Goal: Task Accomplishment & Management: Complete application form

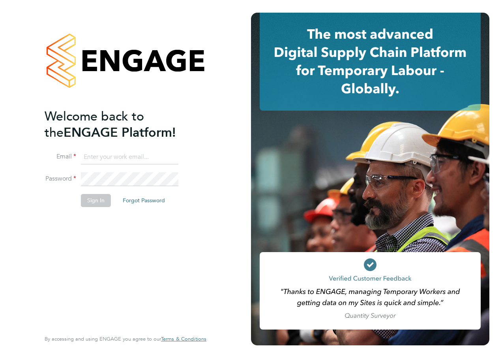
type input "[EMAIL_ADDRESS][PERSON_NAME][DOMAIN_NAME]"
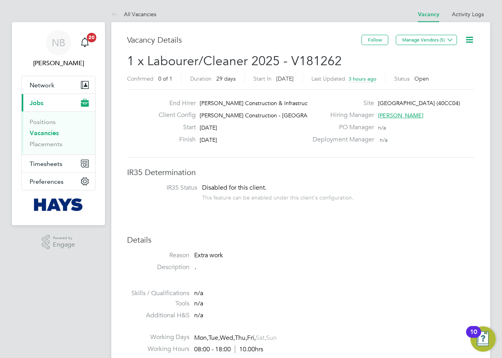
click at [469, 37] on icon at bounding box center [469, 40] width 10 height 10
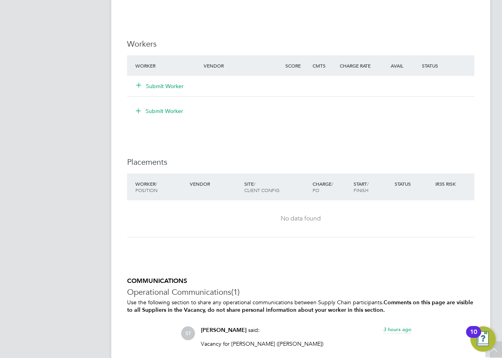
scroll to position [515, 0]
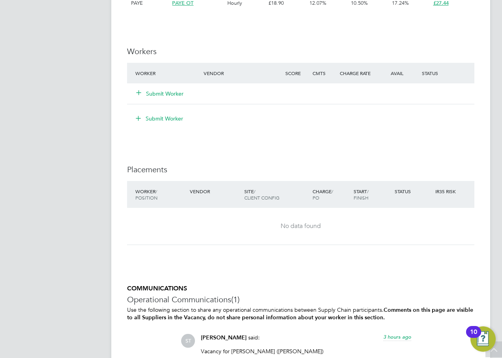
click at [141, 90] on icon at bounding box center [139, 92] width 6 height 6
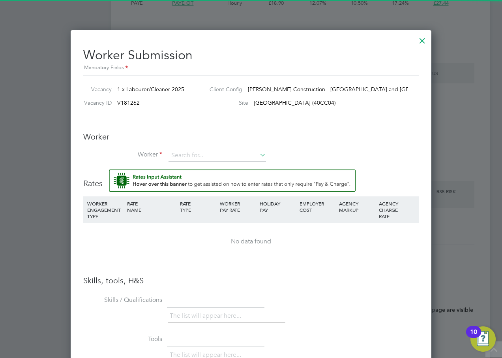
scroll to position [531, 361]
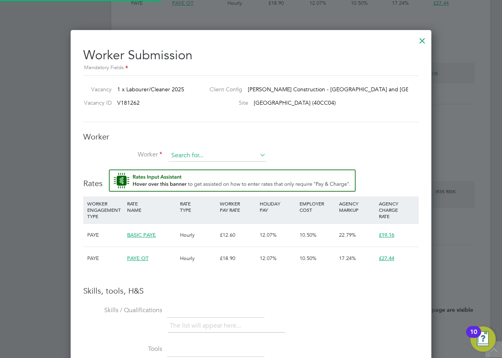
click at [184, 154] on input at bounding box center [216, 156] width 97 height 12
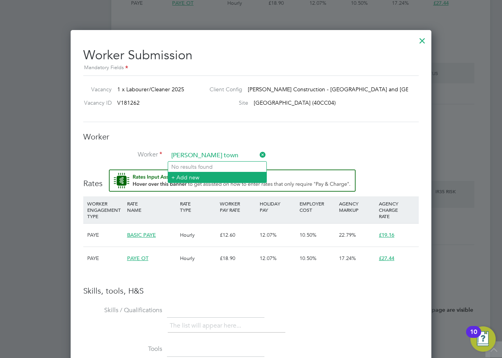
type input "daniel town"
click at [188, 178] on li "+ Add new" at bounding box center [217, 177] width 98 height 11
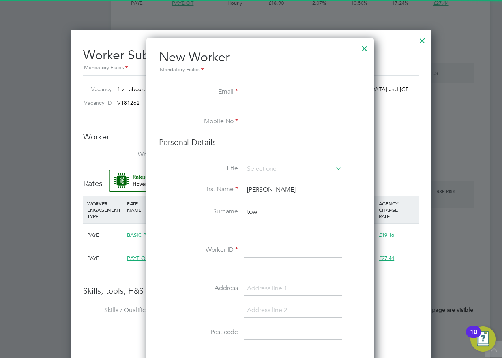
scroll to position [704, 228]
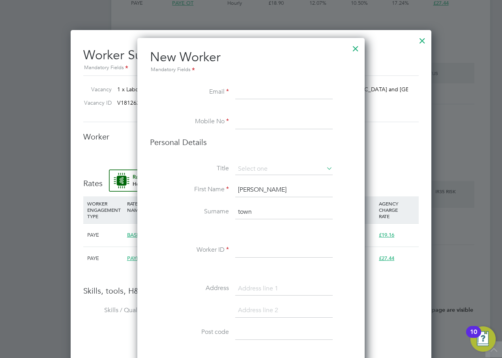
click at [247, 88] on input at bounding box center [283, 92] width 97 height 14
click at [279, 93] on input at bounding box center [283, 92] width 97 height 14
paste input "dannymgt2020@outlook.com"
type input "dannymgt2020@outlook.com"
click at [285, 127] on input at bounding box center [283, 122] width 97 height 14
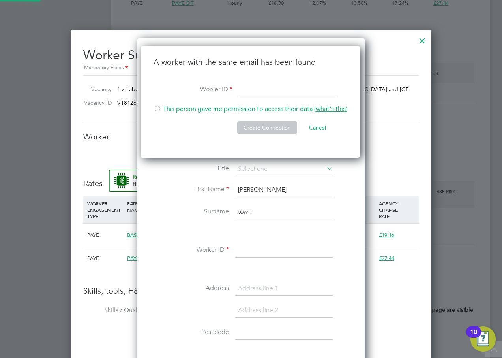
scroll to position [112, 220]
click at [249, 89] on input at bounding box center [287, 90] width 97 height 14
paste input "20197398"
type input "20197398"
click at [258, 120] on li "This person gave me permission to access their data ( what's this )" at bounding box center [250, 113] width 194 height 16
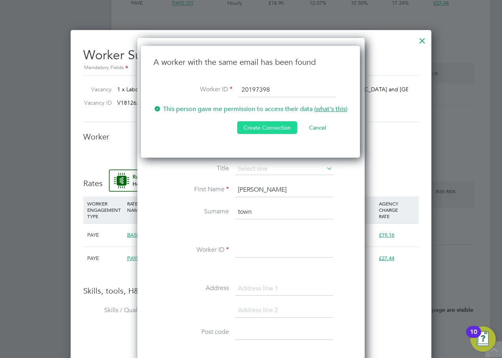
click at [260, 124] on button "Create Connection" at bounding box center [267, 127] width 60 height 13
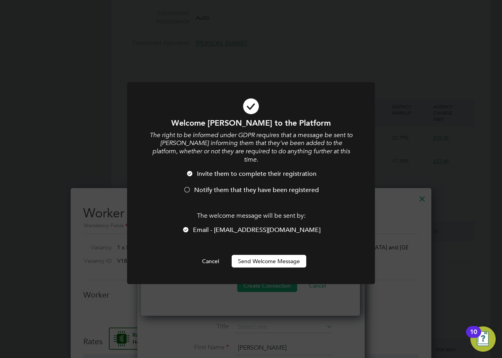
click at [258, 255] on button "Send Welcome Message" at bounding box center [269, 261] width 75 height 13
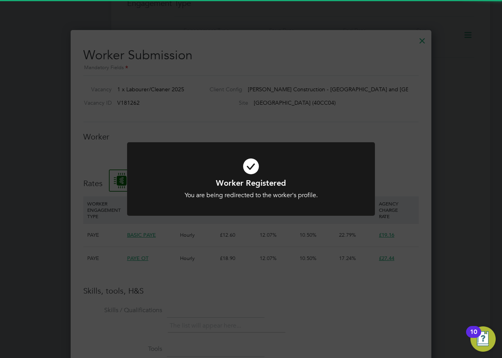
scroll to position [522, 361]
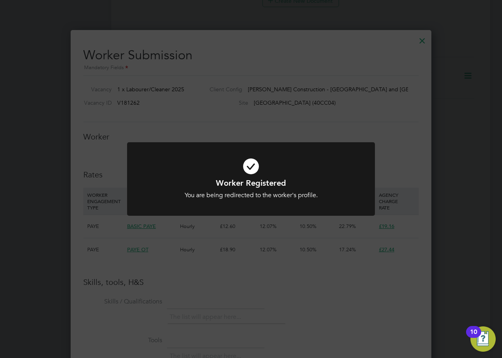
click at [267, 225] on div "Worker Registered You are being redirected to the worker's profile. Cancel Okay" at bounding box center [251, 179] width 502 height 358
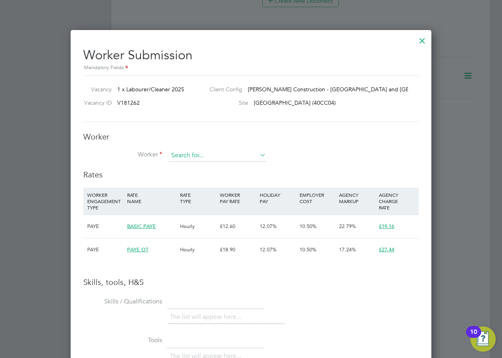
click at [180, 156] on input at bounding box center [216, 156] width 97 height 12
click at [217, 165] on b "Townsend" at bounding box center [240, 166] width 46 height 7
type input "Daniel Townsend (20197398)"
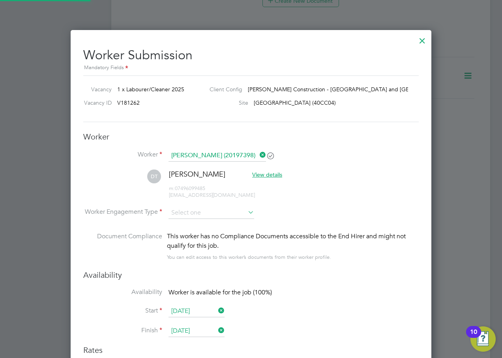
scroll to position [697, 361]
click at [246, 210] on input at bounding box center [211, 213] width 86 height 12
click at [214, 230] on li "PAYE" at bounding box center [211, 234] width 86 height 10
type input "PAYE"
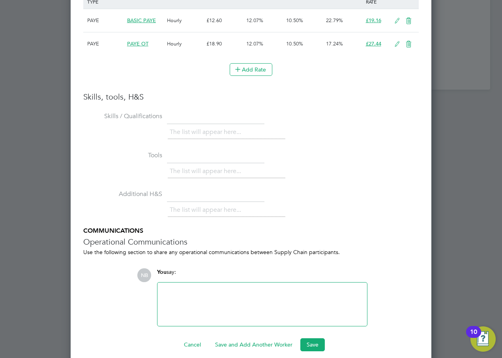
scroll to position [905, 0]
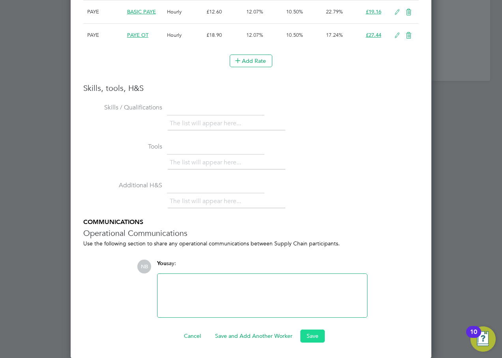
click at [317, 337] on button "Save" at bounding box center [312, 335] width 24 height 13
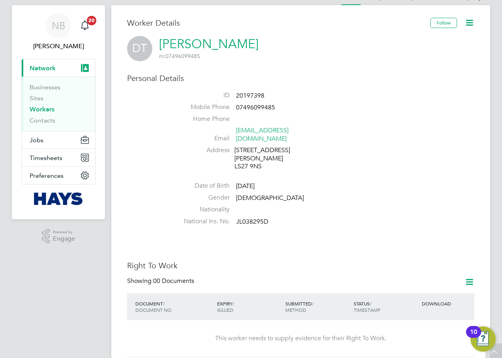
scroll to position [0, 0]
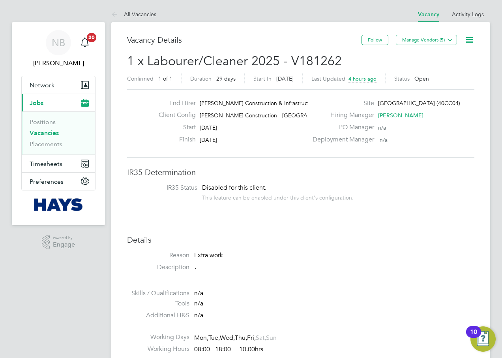
scroll to position [395, 0]
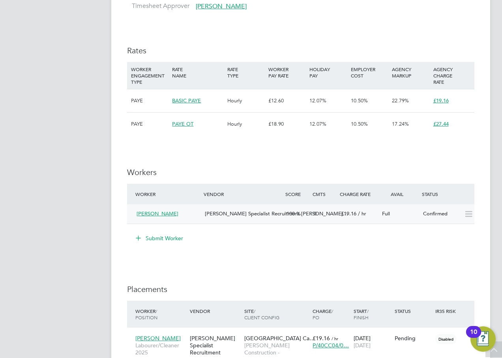
click at [464, 213] on icon at bounding box center [469, 214] width 10 height 6
click at [141, 236] on icon at bounding box center [138, 237] width 6 height 6
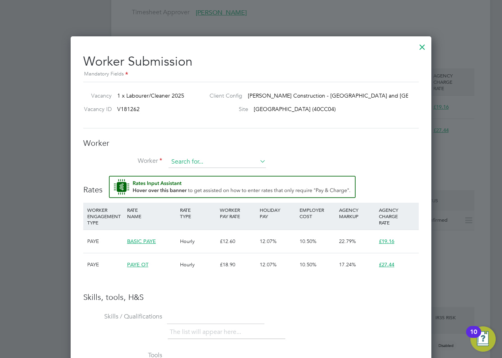
click at [187, 159] on input at bounding box center [216, 162] width 97 height 12
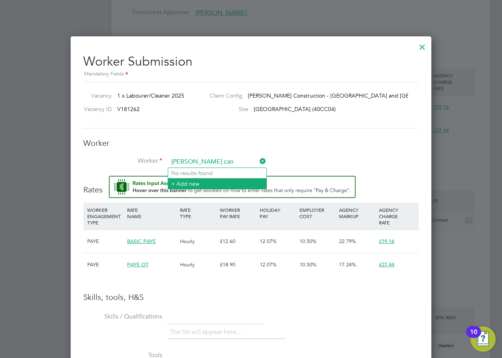
type input "[PERSON_NAME] can"
click at [199, 180] on li "+ Add new" at bounding box center [217, 183] width 98 height 11
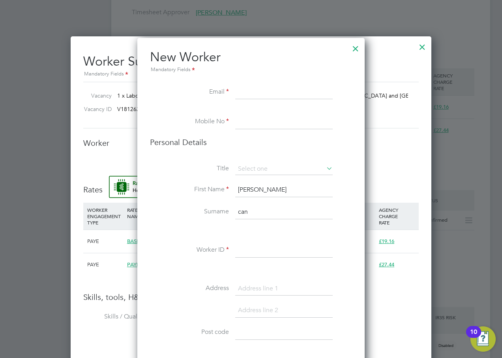
click at [239, 92] on input at bounding box center [283, 92] width 97 height 14
paste input "[EMAIL_ADDRESS][DOMAIN_NAME]"
type input "[EMAIL_ADDRESS][DOMAIN_NAME]"
click at [245, 120] on input "tel:[PHONE_NUMBER]" at bounding box center [283, 122] width 97 height 14
click at [247, 120] on input "tel:[PHONE_NUMBER]" at bounding box center [283, 122] width 97 height 14
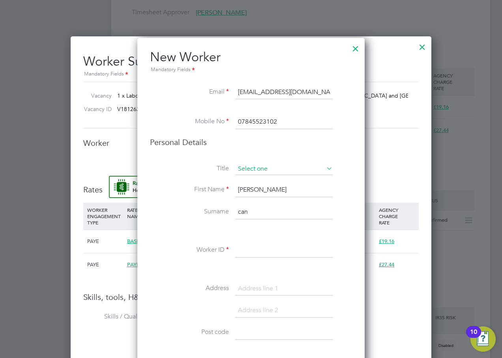
type input "07845523102"
click at [288, 169] on input at bounding box center [283, 169] width 97 height 12
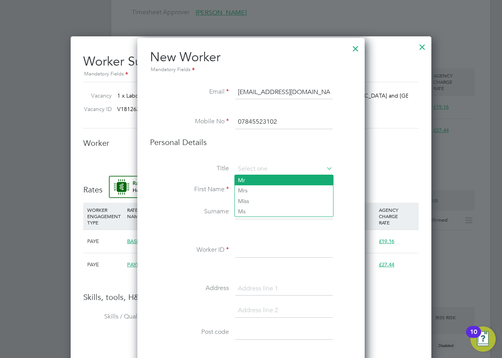
click at [272, 181] on li "Mr" at bounding box center [284, 180] width 98 height 10
type input "Mr"
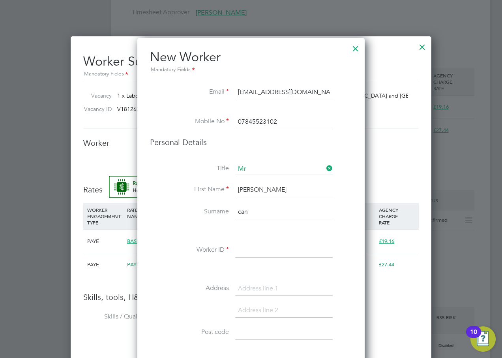
click at [253, 212] on input "can" at bounding box center [283, 212] width 97 height 14
type input "[GEOGRAPHIC_DATA]"
click at [198, 226] on li "Surname [GEOGRAPHIC_DATA]" at bounding box center [251, 216] width 202 height 22
click at [253, 247] on input at bounding box center [283, 250] width 97 height 14
click at [247, 256] on input at bounding box center [283, 250] width 97 height 14
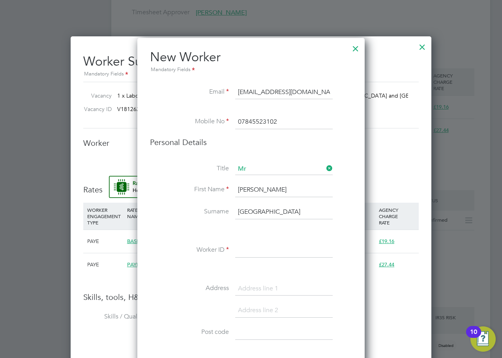
paste input "20070660"
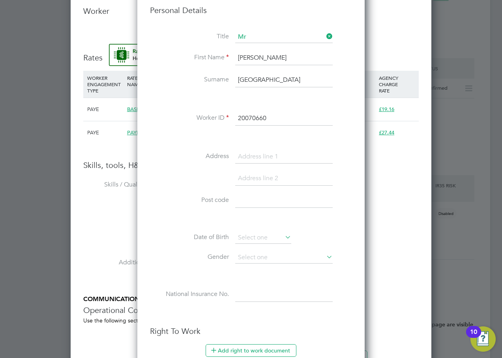
scroll to position [772, 0]
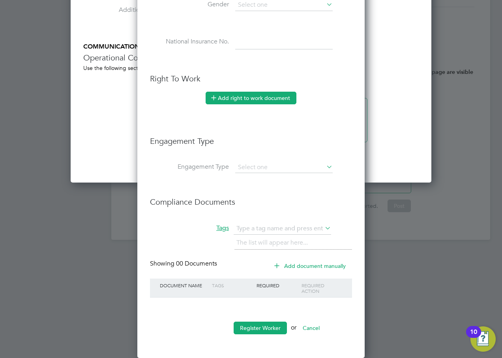
type input "20070660"
click at [240, 104] on button "Add right to work document" at bounding box center [251, 98] width 91 height 13
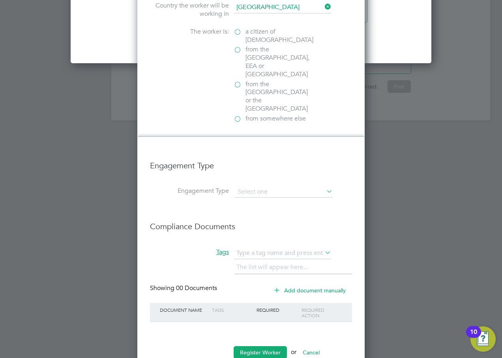
scroll to position [760, 0]
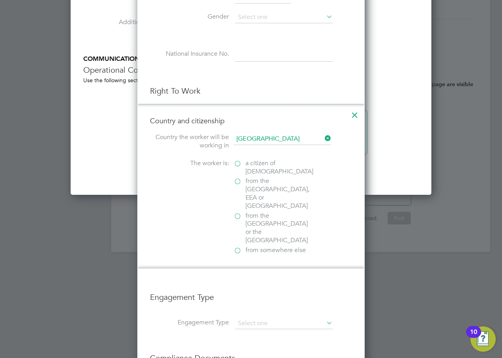
click at [237, 162] on label "a citizen of [DEMOGRAPHIC_DATA]" at bounding box center [273, 167] width 79 height 17
click at [0, 0] on input "a citizen of [DEMOGRAPHIC_DATA]" at bounding box center [0, 0] width 0 height 0
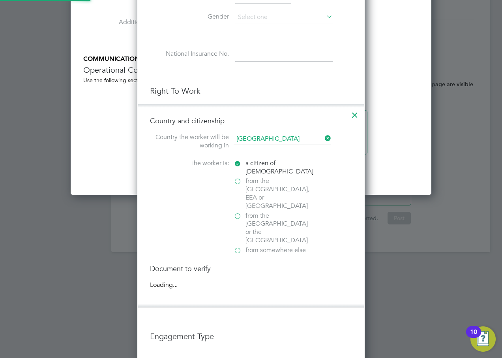
scroll to position [866, 228]
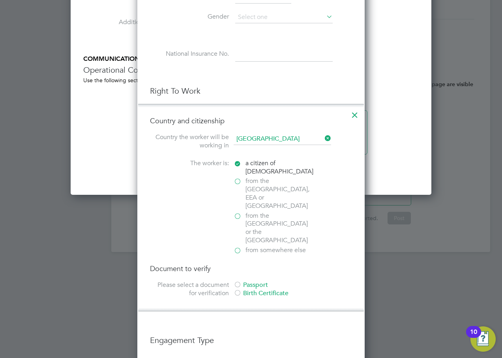
click at [238, 281] on div at bounding box center [238, 285] width 8 height 8
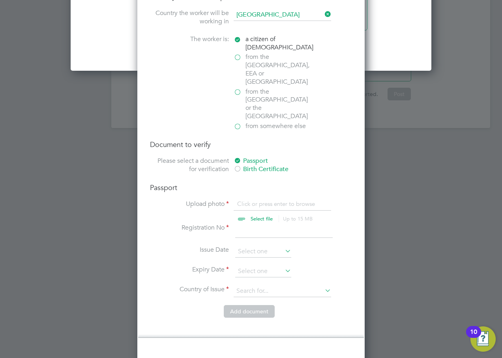
scroll to position [891, 0]
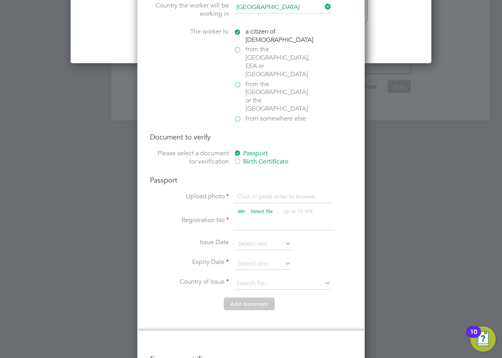
click at [257, 192] on input "file" at bounding box center [269, 204] width 124 height 24
type input "C:\fakepath\[PERSON_NAME] id.pdf"
click at [256, 216] on input at bounding box center [283, 223] width 97 height 14
click at [257, 258] on input at bounding box center [263, 264] width 56 height 12
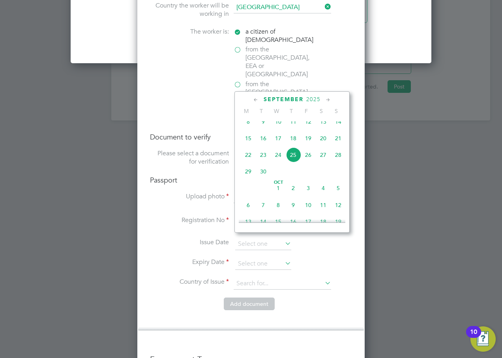
click at [300, 258] on li "Expiry Date" at bounding box center [251, 268] width 202 height 20
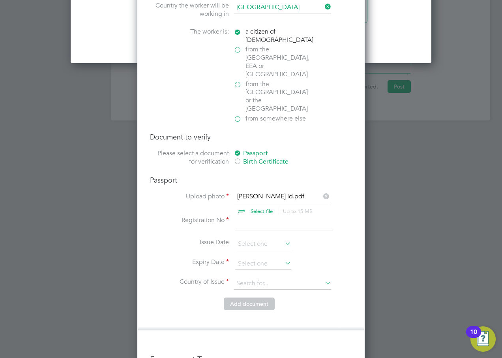
click at [253, 216] on input at bounding box center [283, 223] width 97 height 14
paste input "156253599"
type input "156253599"
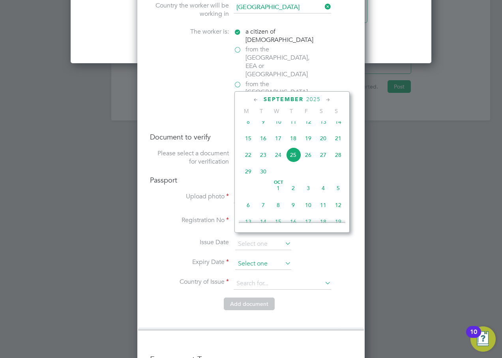
click at [256, 258] on input at bounding box center [263, 264] width 56 height 12
click at [308, 99] on span "2025" at bounding box center [313, 99] width 14 height 7
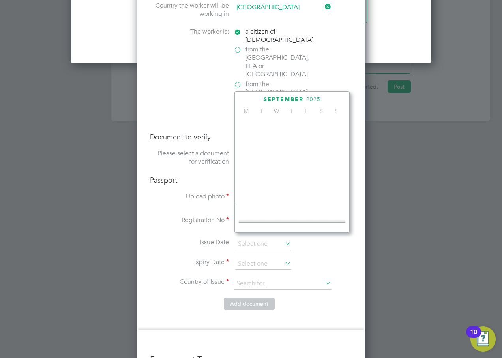
scroll to position [209, 0]
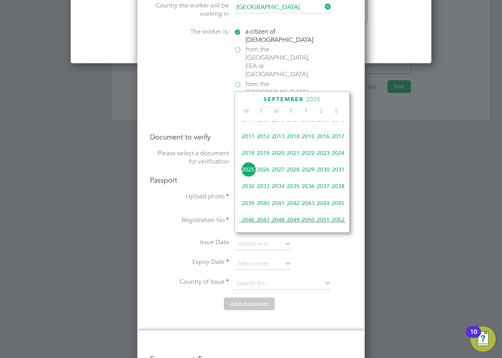
click at [296, 191] on span "2035" at bounding box center [293, 185] width 15 height 15
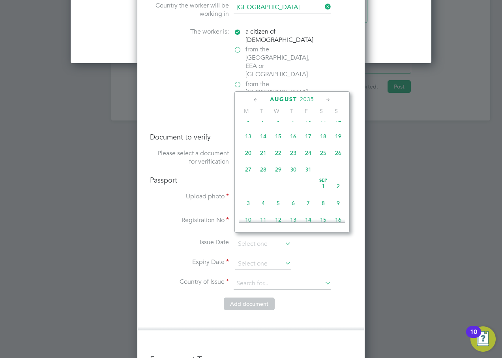
click at [255, 99] on icon at bounding box center [255, 99] width 7 height 9
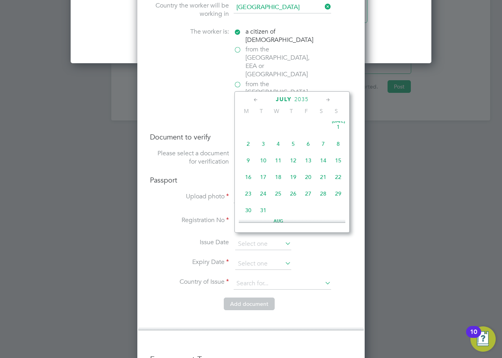
click at [255, 99] on icon at bounding box center [255, 99] width 7 height 9
click at [328, 101] on icon at bounding box center [327, 99] width 7 height 9
click at [328, 100] on icon at bounding box center [327, 99] width 7 height 9
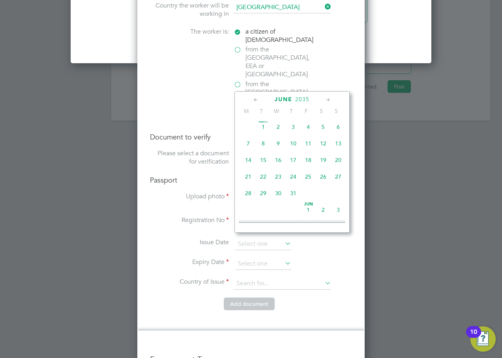
scroll to position [187, 0]
click at [322, 129] on span "2" at bounding box center [323, 124] width 15 height 15
type input "[DATE]"
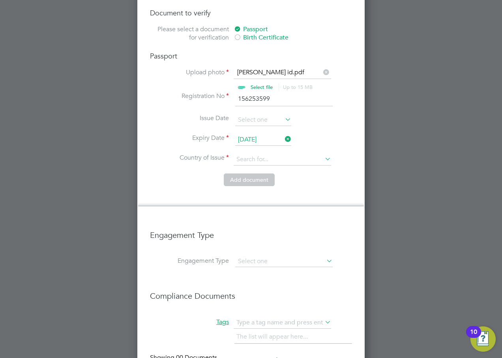
scroll to position [1023, 0]
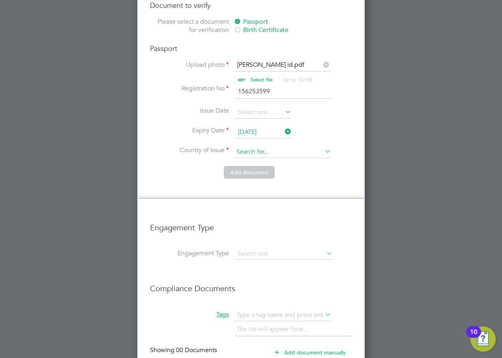
click at [238, 146] on input at bounding box center [282, 152] width 97 height 12
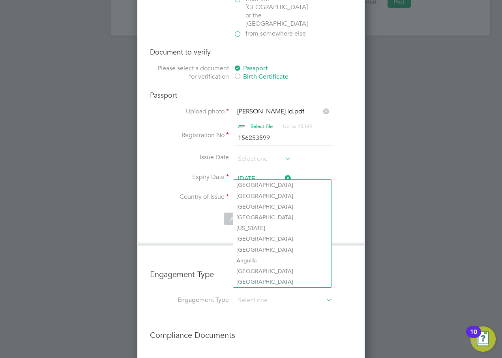
scroll to position [953, 0]
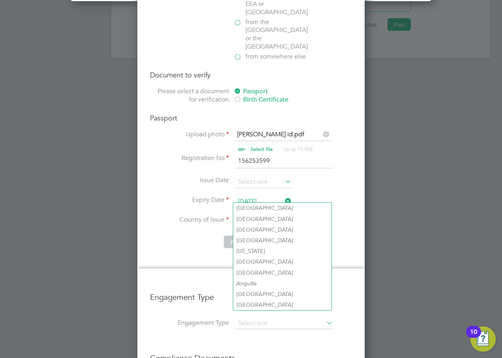
click at [255, 215] on input at bounding box center [282, 221] width 97 height 12
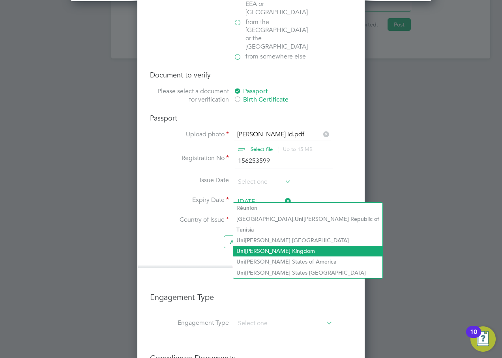
click at [264, 249] on li "Uni [PERSON_NAME] Kingdom" at bounding box center [307, 250] width 149 height 11
type input "[GEOGRAPHIC_DATA]"
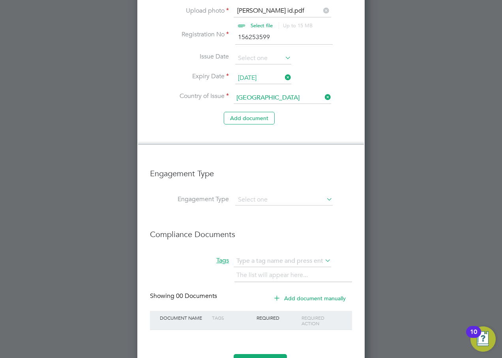
scroll to position [1085, 0]
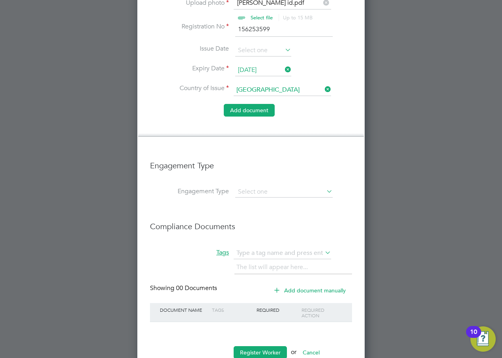
click at [236, 104] on button "Add document" at bounding box center [249, 110] width 51 height 13
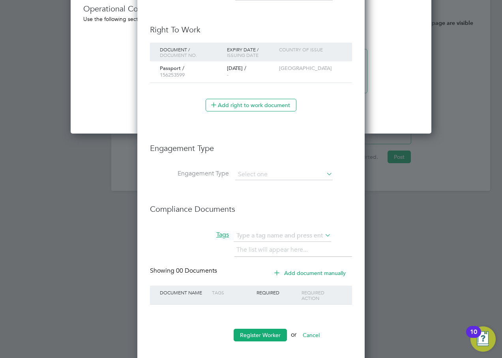
scroll to position [828, 0]
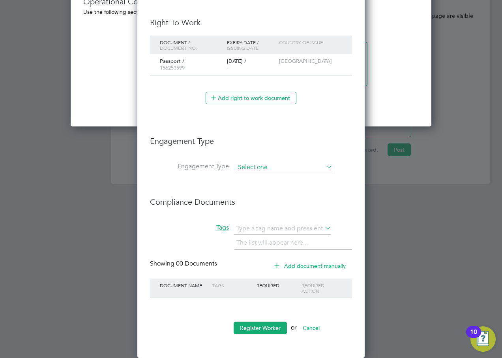
click at [264, 166] on input at bounding box center [283, 167] width 97 height 11
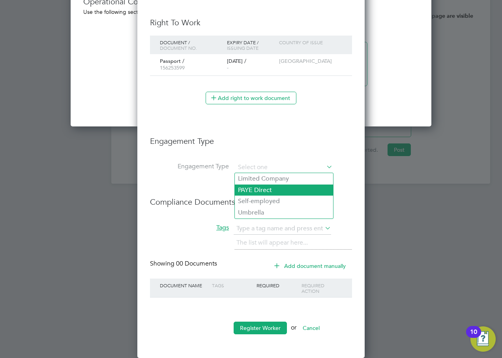
click at [264, 191] on li "PAYE Direct" at bounding box center [284, 189] width 98 height 11
type input "PAYE Direct"
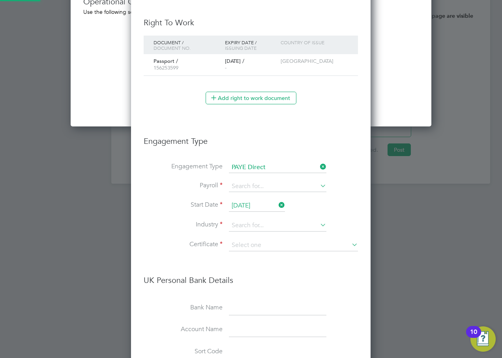
scroll to position [990, 240]
click at [258, 186] on input at bounding box center [277, 186] width 97 height 11
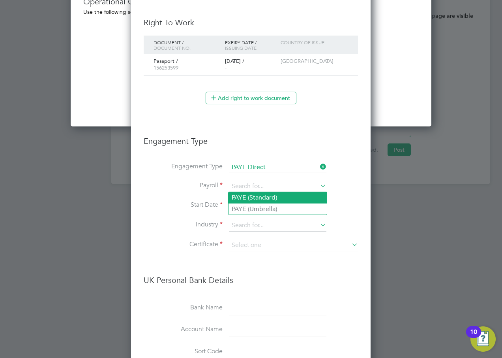
click at [261, 197] on li "PAYE (Standard)" at bounding box center [277, 197] width 98 height 11
type input "PAYE (Standard)"
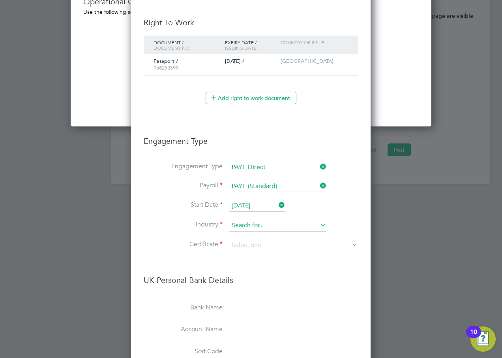
click at [260, 221] on input at bounding box center [277, 225] width 97 height 12
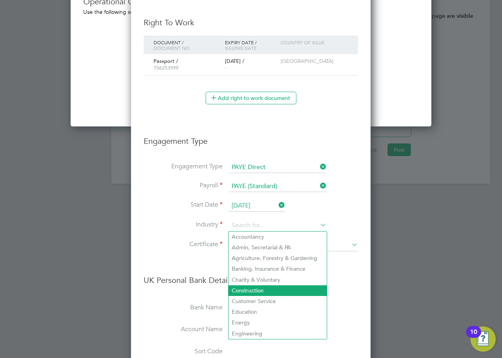
click at [255, 286] on li "Construction" at bounding box center [277, 290] width 98 height 11
type input "Construction"
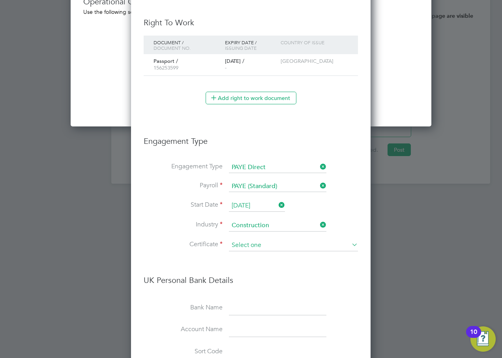
click at [252, 245] on input at bounding box center [293, 245] width 129 height 12
click at [272, 273] on li "Don't know" at bounding box center [293, 276] width 130 height 10
type input "Don't know"
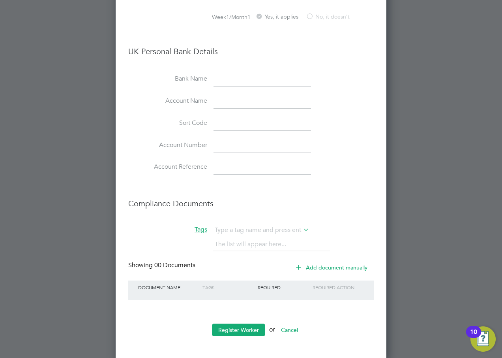
scroll to position [1098, 0]
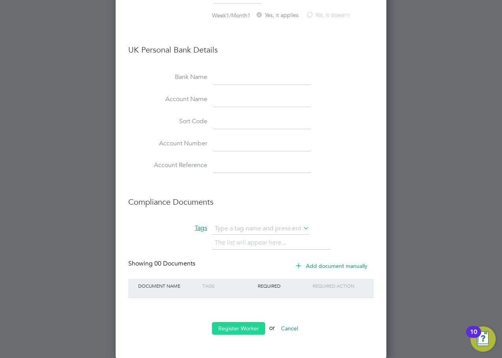
click at [251, 326] on button "Register Worker" at bounding box center [238, 328] width 53 height 13
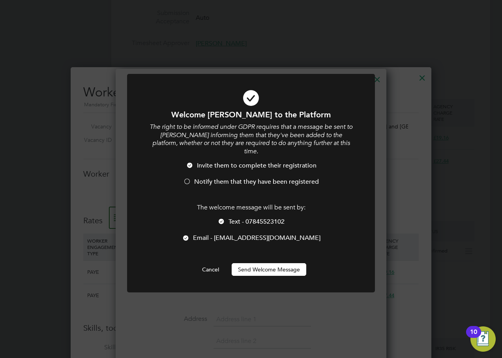
click at [260, 263] on button "Send Welcome Message" at bounding box center [269, 269] width 75 height 13
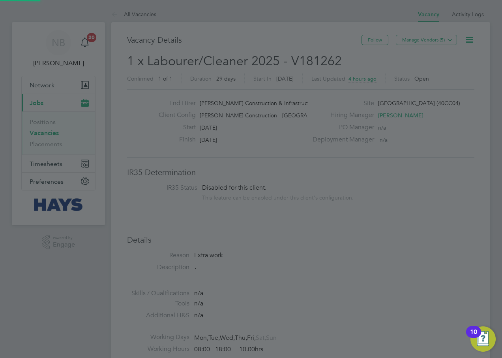
scroll to position [358, 0]
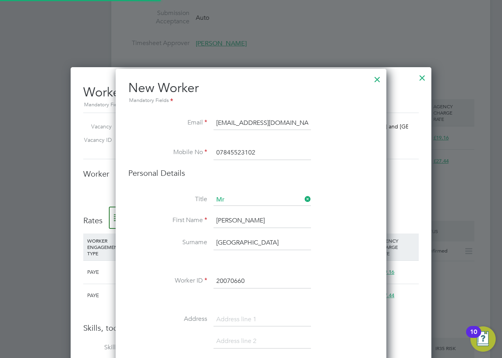
type input "[PERSON_NAME] (20070660)"
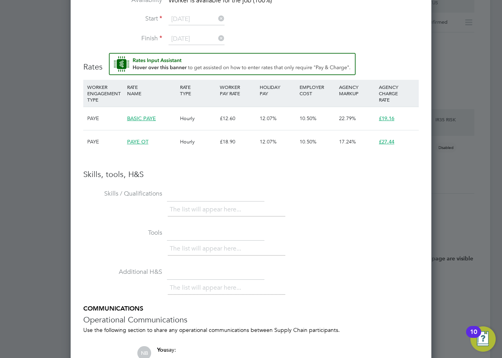
scroll to position [541, 0]
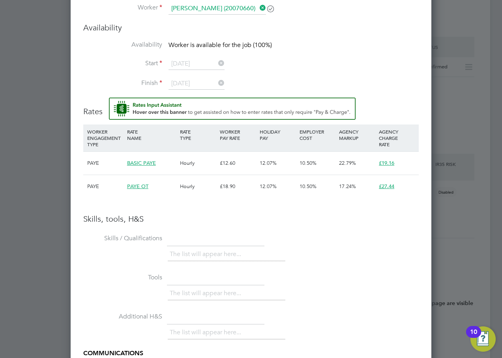
click at [356, 165] on span "22.79%" at bounding box center [347, 162] width 17 height 7
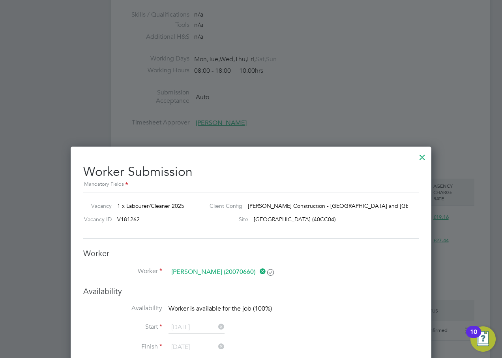
scroll to position [410, 0]
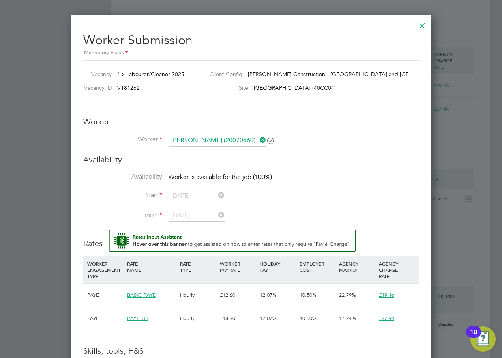
click at [258, 140] on icon at bounding box center [258, 139] width 0 height 11
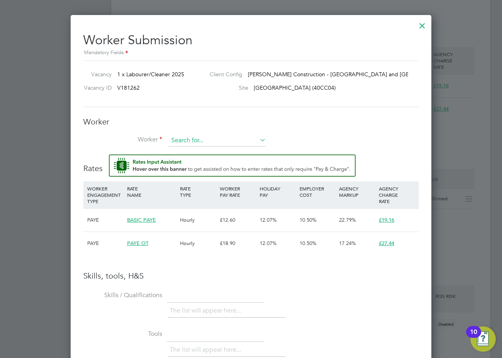
click at [240, 140] on input at bounding box center [216, 141] width 97 height 12
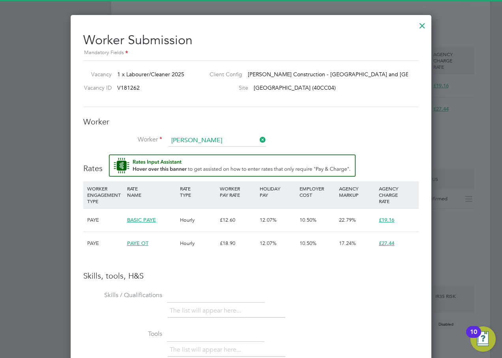
click at [235, 150] on li "[PERSON_NAME] field (20070660)" at bounding box center [221, 151] width 107 height 11
type input "[PERSON_NAME] (20070660)"
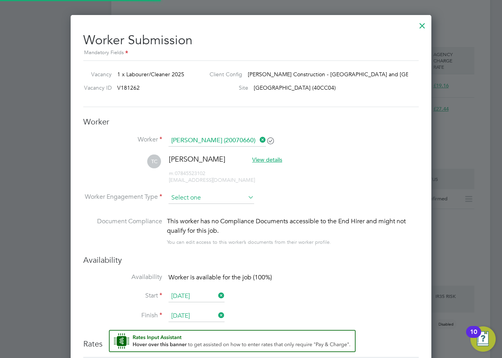
scroll to position [4, 4]
click at [193, 199] on input at bounding box center [211, 198] width 86 height 12
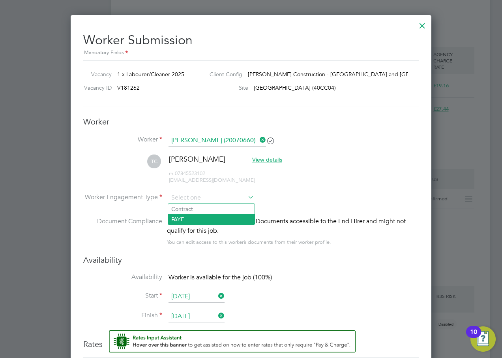
click at [184, 215] on li "PAYE" at bounding box center [211, 219] width 86 height 10
type input "PAYE"
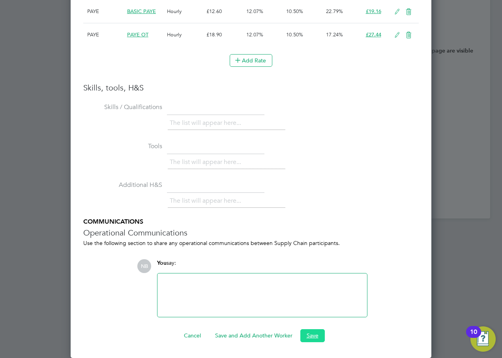
click at [307, 336] on button "Save" at bounding box center [312, 335] width 24 height 13
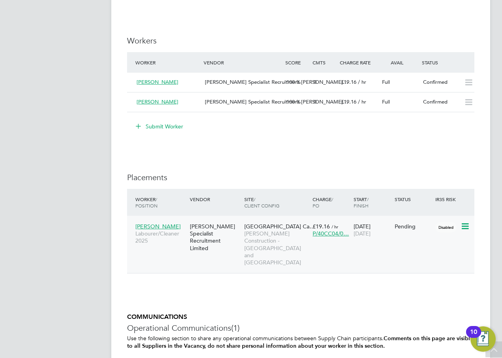
click at [463, 224] on icon at bounding box center [464, 225] width 8 height 9
click at [436, 296] on li "Abandon" at bounding box center [441, 297] width 56 height 11
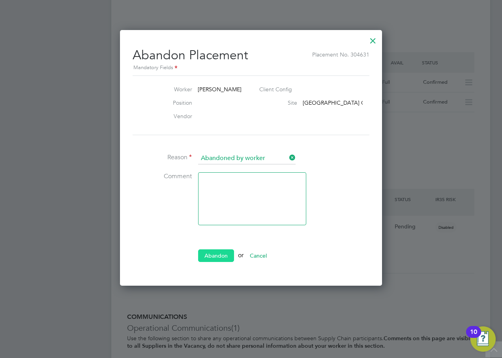
click at [224, 252] on button "Abandon" at bounding box center [216, 255] width 36 height 13
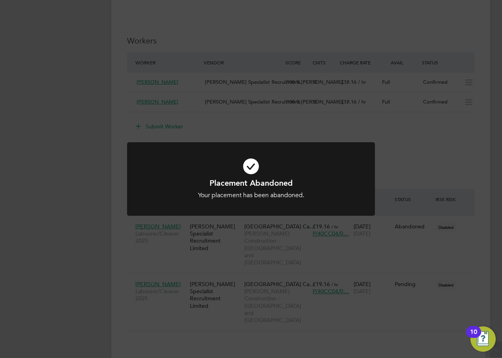
click at [322, 261] on div "Placement Abandoned Your placement has been abandoned. Cancel Okay" at bounding box center [251, 179] width 502 height 358
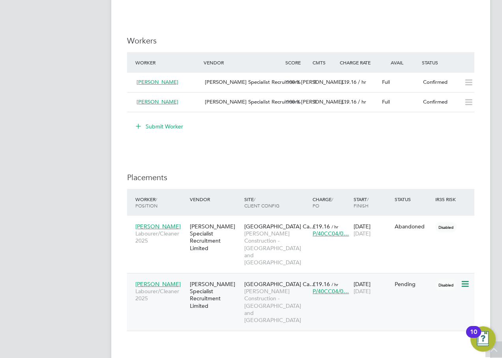
click at [465, 279] on icon at bounding box center [464, 283] width 8 height 9
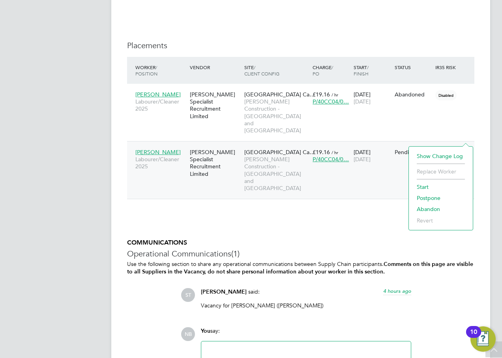
click at [427, 186] on li "Start" at bounding box center [441, 186] width 56 height 11
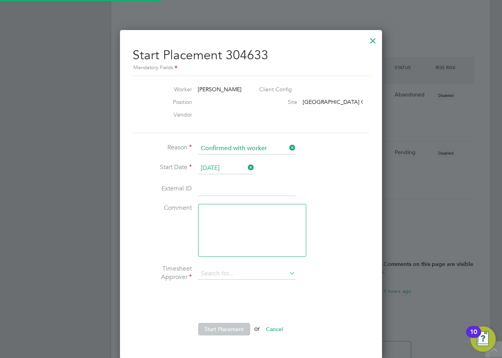
type input "[PERSON_NAME]"
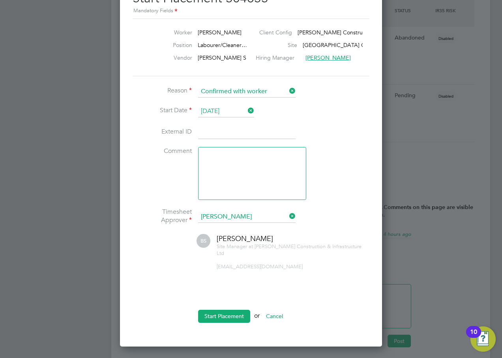
click at [230, 134] on input at bounding box center [246, 132] width 97 height 14
paste input "30653176"
type input "30653176"
click at [231, 313] on button "Start Placement" at bounding box center [224, 315] width 52 height 13
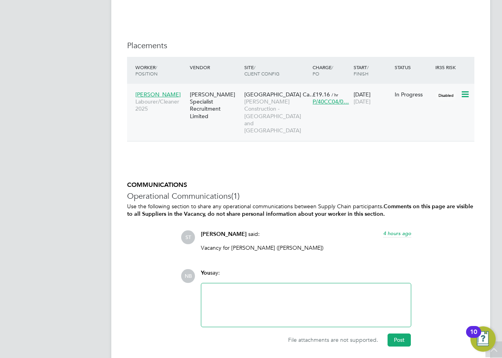
click at [231, 102] on div "[PERSON_NAME] Specialist Recruitment Limited" at bounding box center [215, 105] width 54 height 37
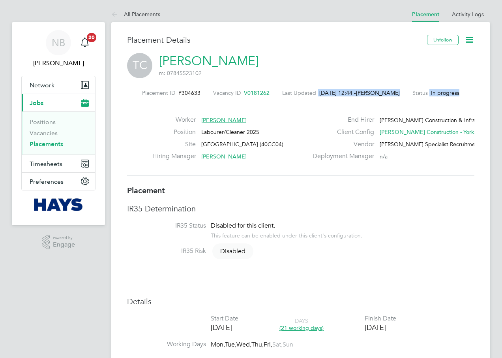
drag, startPoint x: 264, startPoint y: 94, endPoint x: 237, endPoint y: 102, distance: 28.0
click at [237, 102] on div "Placement ID P304633 Vacancy ID V0181262 Last Updated 25 Sep 2025, 12:44 - Nara…" at bounding box center [300, 133] width 347 height 106
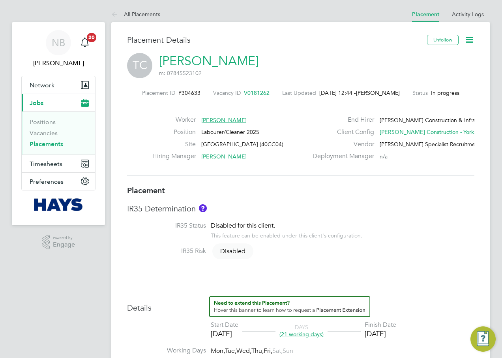
drag, startPoint x: 237, startPoint y: 102, endPoint x: 279, endPoint y: 122, distance: 46.6
click at [278, 122] on div "Worker Thomas Cansfield" at bounding box center [229, 122] width 155 height 12
drag, startPoint x: 261, startPoint y: 92, endPoint x: 240, endPoint y: 93, distance: 21.0
click at [240, 93] on div "Placement ID P304633 Vacancy ID V0181262 Last Updated 25 Sep 2025, 12:44 - Nara…" at bounding box center [300, 92] width 347 height 7
drag, startPoint x: 240, startPoint y: 94, endPoint x: 256, endPoint y: 93, distance: 16.6
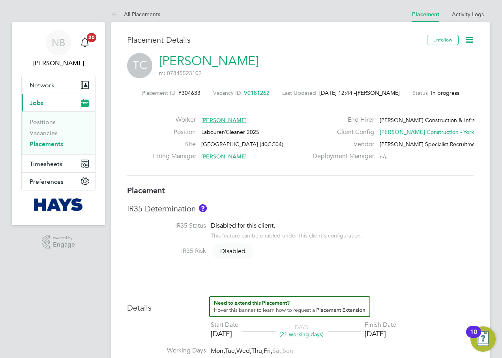
click at [256, 93] on span "V0181262" at bounding box center [257, 92] width 26 height 7
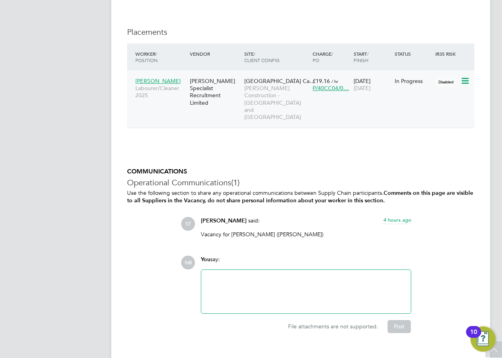
click at [285, 90] on span "[PERSON_NAME] Construction - [GEOGRAPHIC_DATA] and [GEOGRAPHIC_DATA]" at bounding box center [276, 102] width 64 height 36
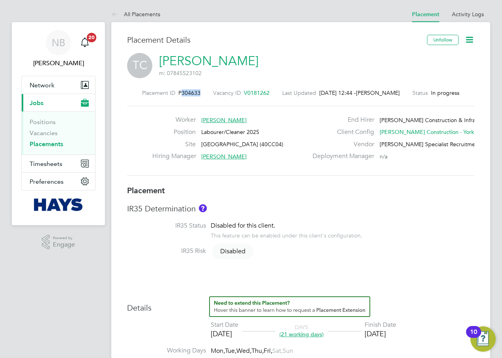
drag, startPoint x: 193, startPoint y: 92, endPoint x: 174, endPoint y: 92, distance: 18.9
click at [174, 92] on div "Placement ID P304633 Vacancy ID V0181262 Last Updated 25 Sep 2025, 12:44 - Nara…" at bounding box center [300, 92] width 347 height 7
copy span "304633"
